Goal: Task Accomplishment & Management: Manage account settings

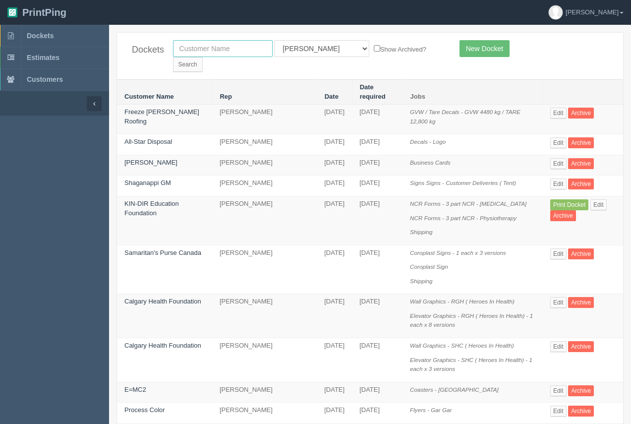
click at [204, 46] on input "text" at bounding box center [223, 48] width 100 height 17
type input "ciwa"
click at [173, 57] on input "Search" at bounding box center [188, 64] width 30 height 15
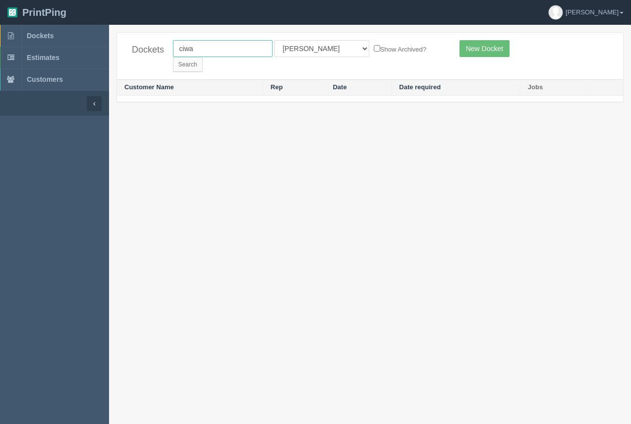
drag, startPoint x: 225, startPoint y: 49, endPoint x: 162, endPoint y: 58, distance: 63.6
click at [162, 58] on div "Dockets ciwa All Users Ali Ali Test 1 Aly Amy Ankit Arif Brandon Dan France Gre…" at bounding box center [370, 56] width 506 height 47
click at [210, 49] on input "ciwa" at bounding box center [223, 48] width 100 height 17
type input "calgary immigrant"
click at [203, 57] on input "Search" at bounding box center [188, 64] width 30 height 15
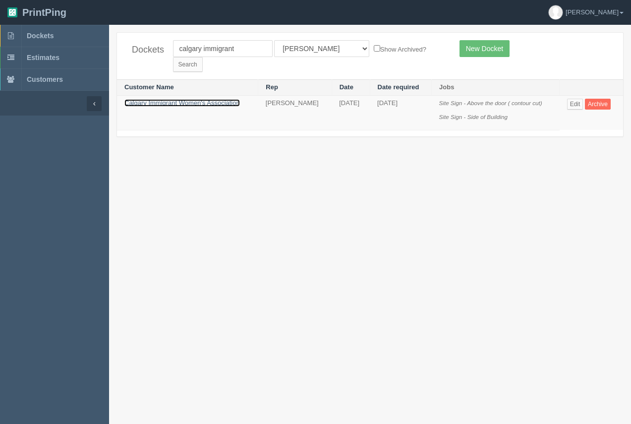
click at [209, 99] on link "Calgary Immigrant Women's Association" at bounding box center [182, 102] width 116 height 7
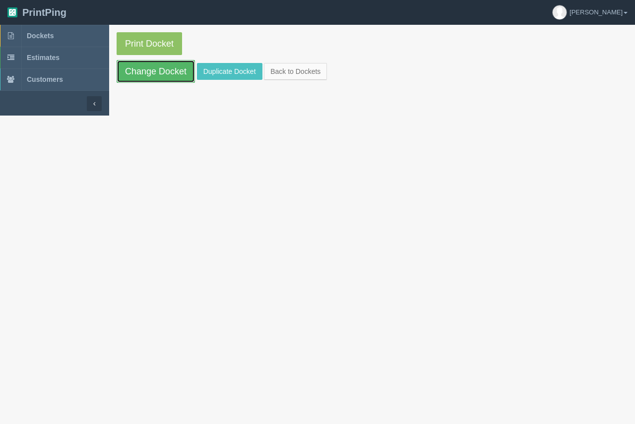
click at [165, 77] on link "Change Docket" at bounding box center [156, 71] width 78 height 23
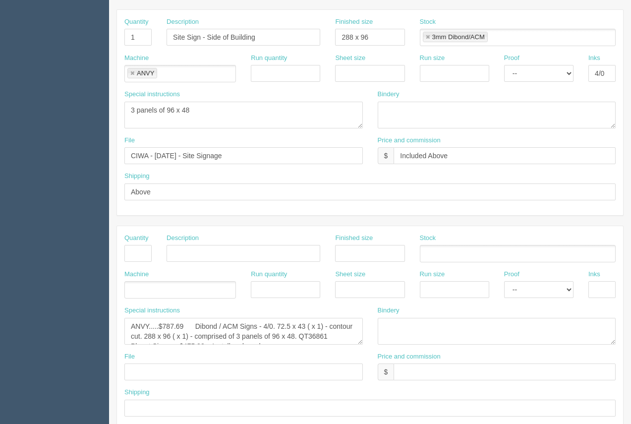
scroll to position [424, 0]
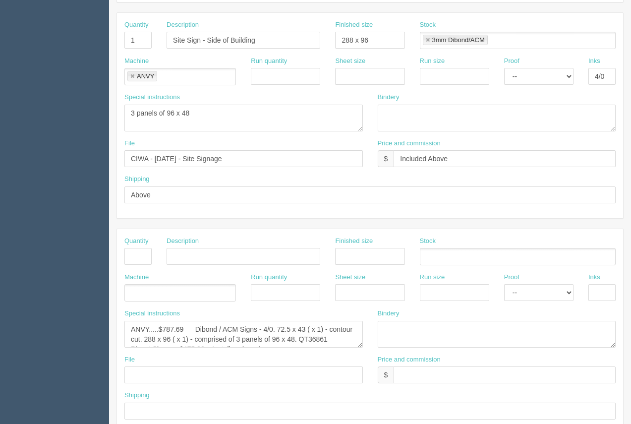
click at [187, 348] on div "Special instructions ANVY.....$787.69 Dibond / ACM Signs - 4/0. 72.5 x 43 ( x 1…" at bounding box center [243, 332] width 253 height 46
click at [193, 339] on textarea "ANVY.....$787.69 Dibond / ACM Signs - 4/0. 72.5 x 43 ( x 1) - contour cut. 288 …" at bounding box center [243, 334] width 239 height 27
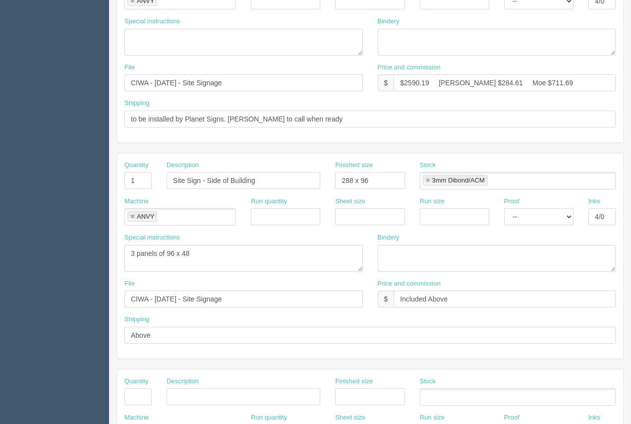
scroll to position [0, 0]
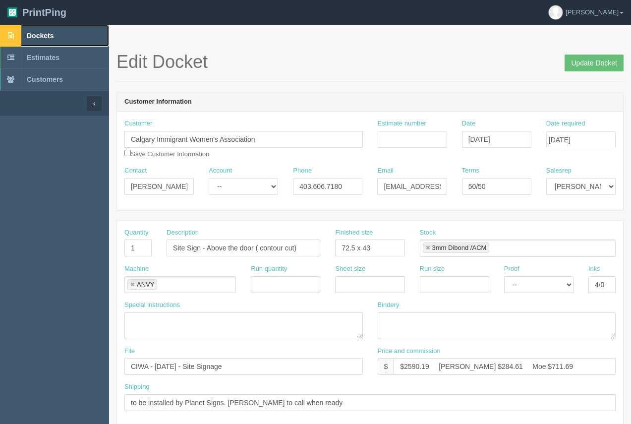
click at [46, 33] on span "Dockets" at bounding box center [40, 36] width 27 height 8
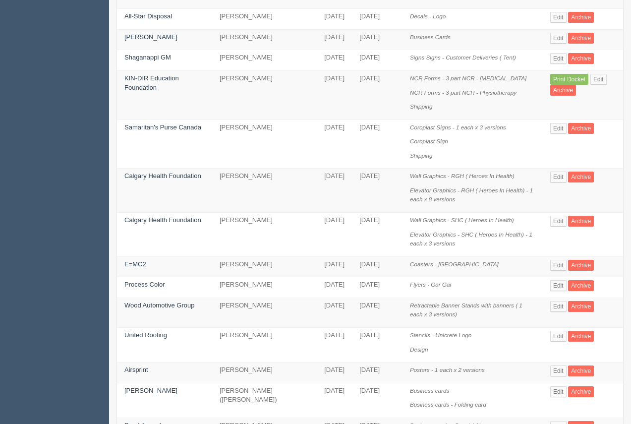
scroll to position [124, 0]
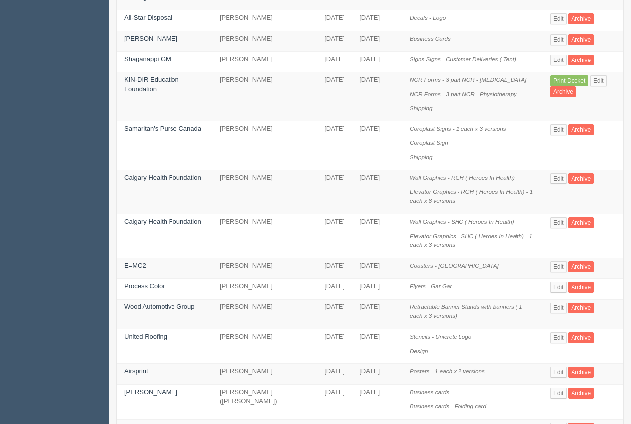
click at [184, 121] on td "Samaritan's Purse Canada" at bounding box center [164, 145] width 95 height 49
click at [184, 125] on link "Samaritan's Purse Canada" at bounding box center [162, 128] width 77 height 7
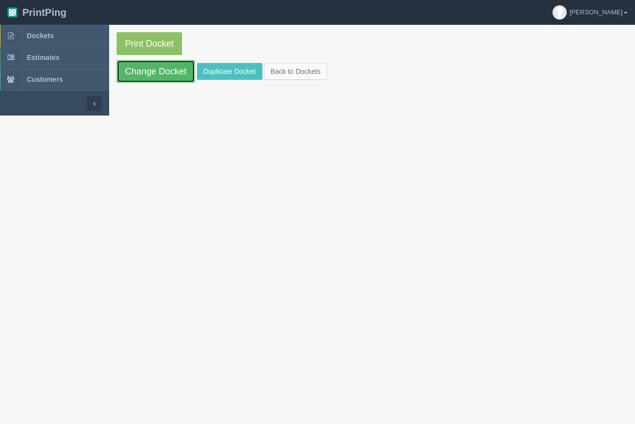
click at [172, 67] on link "Change Docket" at bounding box center [156, 71] width 78 height 23
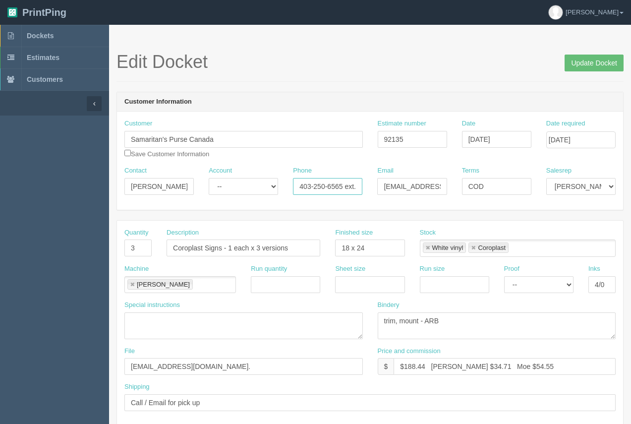
click at [355, 190] on input "403-250-6565 ext. 8601" at bounding box center [327, 186] width 69 height 17
click at [49, 36] on span "Dockets" at bounding box center [40, 36] width 27 height 8
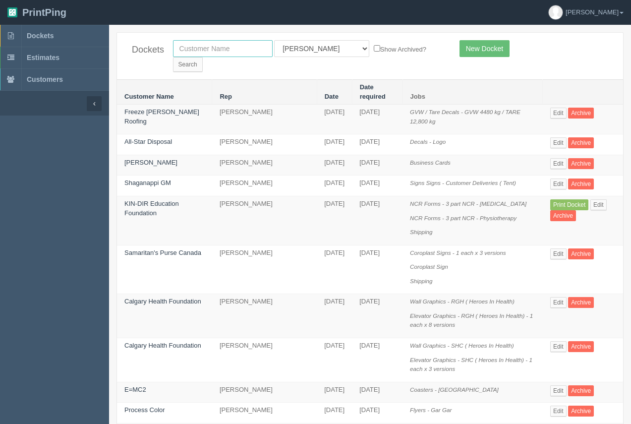
click at [220, 50] on input "text" at bounding box center [223, 48] width 100 height 17
type input "tiw"
drag, startPoint x: 400, startPoint y: 47, endPoint x: 376, endPoint y: 55, distance: 24.8
click at [203, 57] on input "Search" at bounding box center [188, 64] width 30 height 15
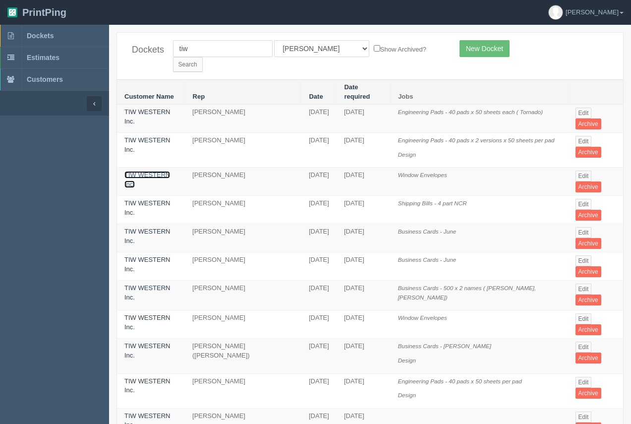
click at [163, 171] on link "TIW WESTERN Inc." at bounding box center [147, 179] width 46 height 17
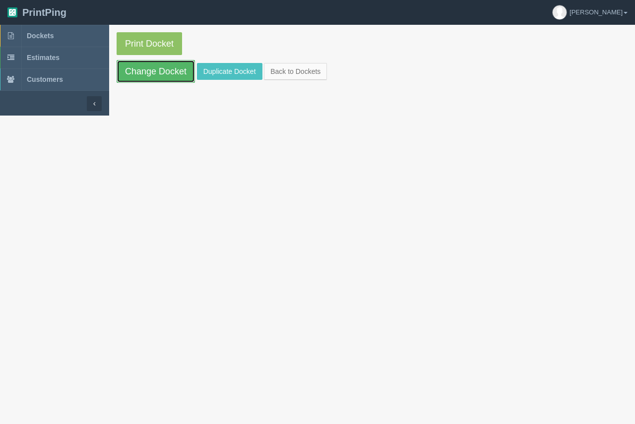
click at [156, 82] on link "Change Docket" at bounding box center [156, 71] width 78 height 23
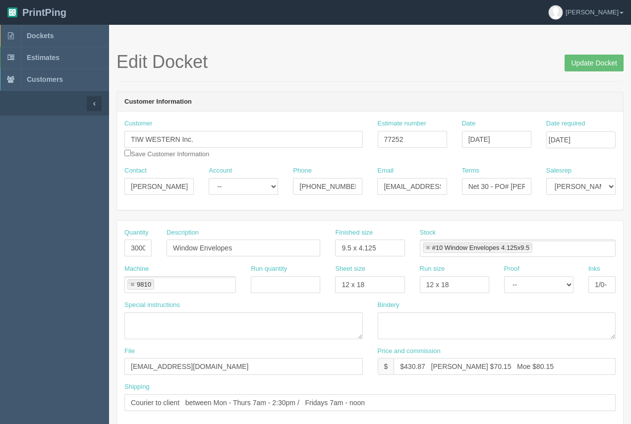
click at [157, 76] on div "Edit Docket Update Docket" at bounding box center [370, 67] width 507 height 30
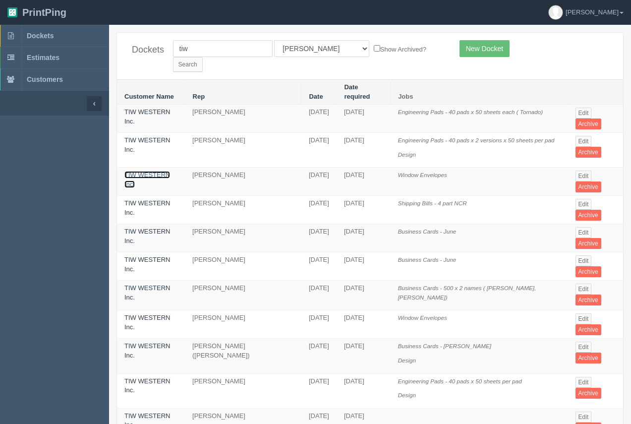
click at [149, 171] on link "TIW WESTERN Inc." at bounding box center [147, 179] width 46 height 17
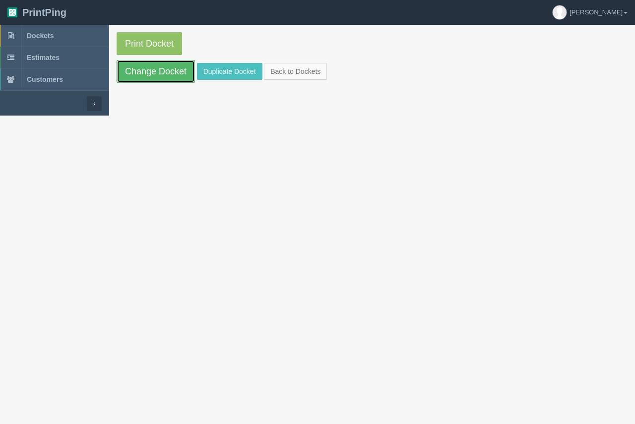
drag, startPoint x: 135, startPoint y: 72, endPoint x: 129, endPoint y: 73, distance: 5.5
click at [134, 72] on link "Change Docket" at bounding box center [156, 71] width 78 height 23
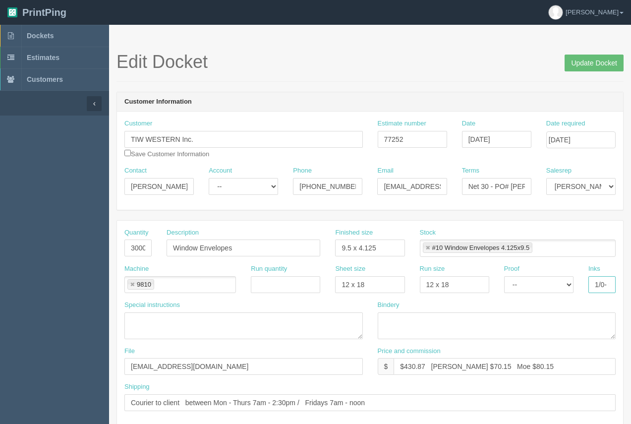
click at [598, 287] on input "1/0- reflex blue" at bounding box center [602, 284] width 27 height 17
click at [51, 33] on span "Dockets" at bounding box center [40, 36] width 27 height 8
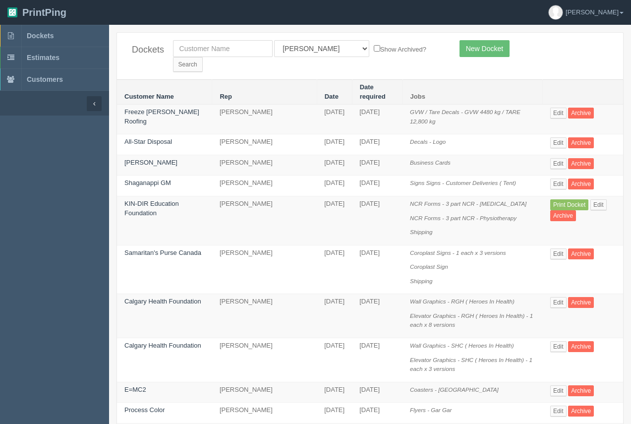
drag, startPoint x: 631, startPoint y: 146, endPoint x: 633, endPoint y: 180, distance: 33.3
click at [173, 108] on link "Freeze Maxwell Roofing" at bounding box center [161, 116] width 75 height 17
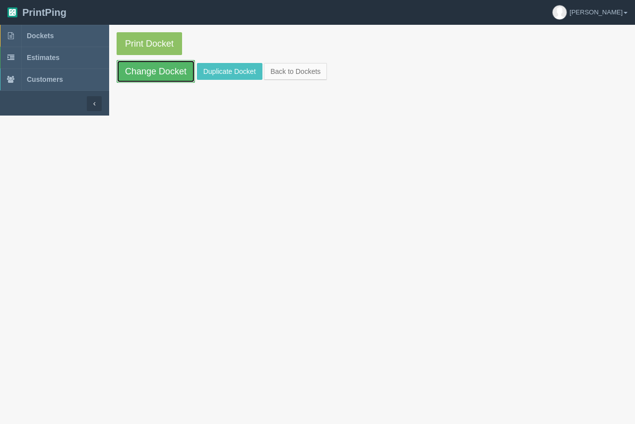
click at [172, 77] on link "Change Docket" at bounding box center [156, 71] width 78 height 23
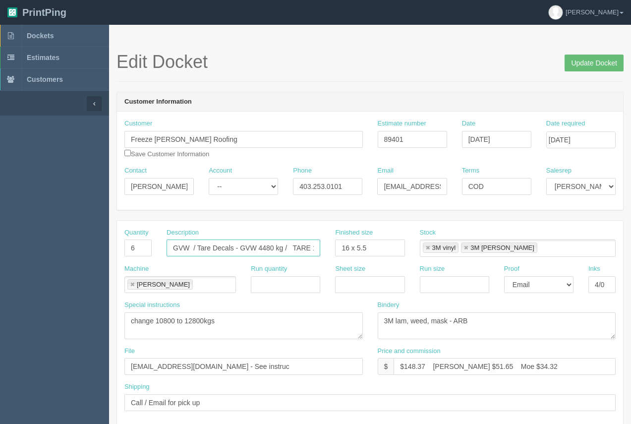
click at [273, 250] on input "GVW / Tare Decals - GVW 4480 kg / TARE 12,800 kg" at bounding box center [244, 248] width 154 height 17
click at [288, 250] on input "GVW / Tare Decals - GVW 12800 kg / TARE 12,800 kg" at bounding box center [244, 248] width 154 height 17
click at [304, 248] on input "GVW / Tare Decals - GVW 12800 kgs / TARE 12,800 kg" at bounding box center [244, 248] width 154 height 17
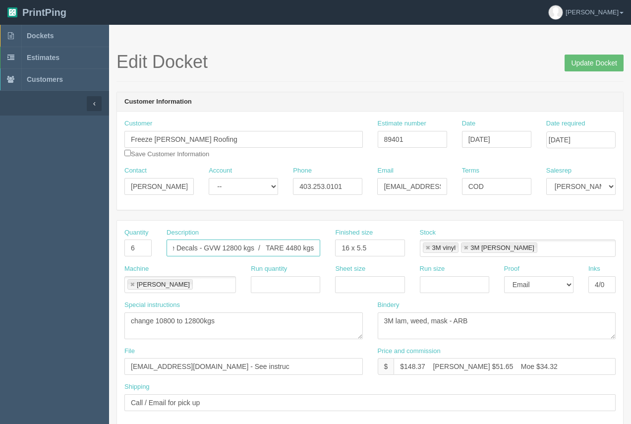
type input "GVW / Tare Decals - GVW 12800 kgs / TARE 4480 kgs"
click at [36, 37] on span "Dockets" at bounding box center [40, 36] width 27 height 8
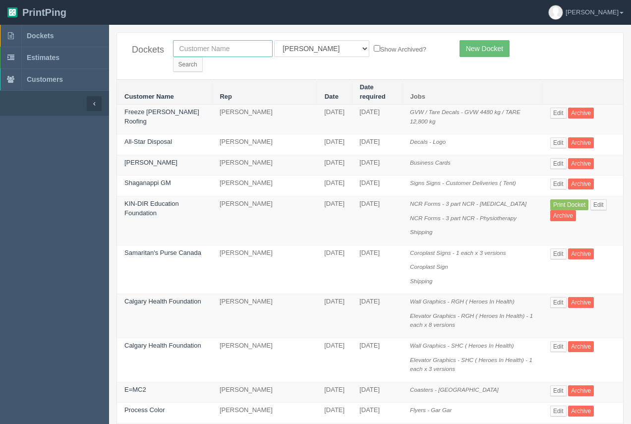
click at [219, 50] on input "text" at bounding box center [223, 48] width 100 height 17
type input "sublatus"
click at [173, 57] on input "Search" at bounding box center [188, 64] width 30 height 15
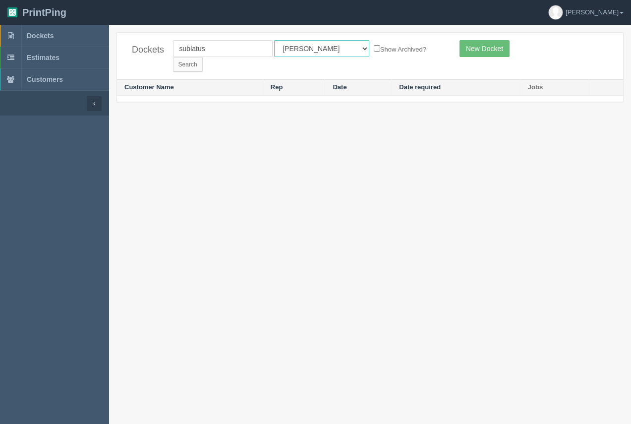
drag, startPoint x: 314, startPoint y: 47, endPoint x: 314, endPoint y: 53, distance: 6.5
click at [314, 47] on select "All Users Ali Ali Test 1 Aly Amy Ankit Arif Brandon Dan France Greg Jim Mark Ma…" at bounding box center [321, 48] width 95 height 17
select select
click at [274, 40] on select "All Users Ali Ali Test 1 Aly Amy Ankit Arif Brandon Dan France Greg Jim Mark Ma…" at bounding box center [321, 48] width 95 height 17
click at [203, 57] on input "Search" at bounding box center [188, 64] width 30 height 15
